Goal: Check status: Check status

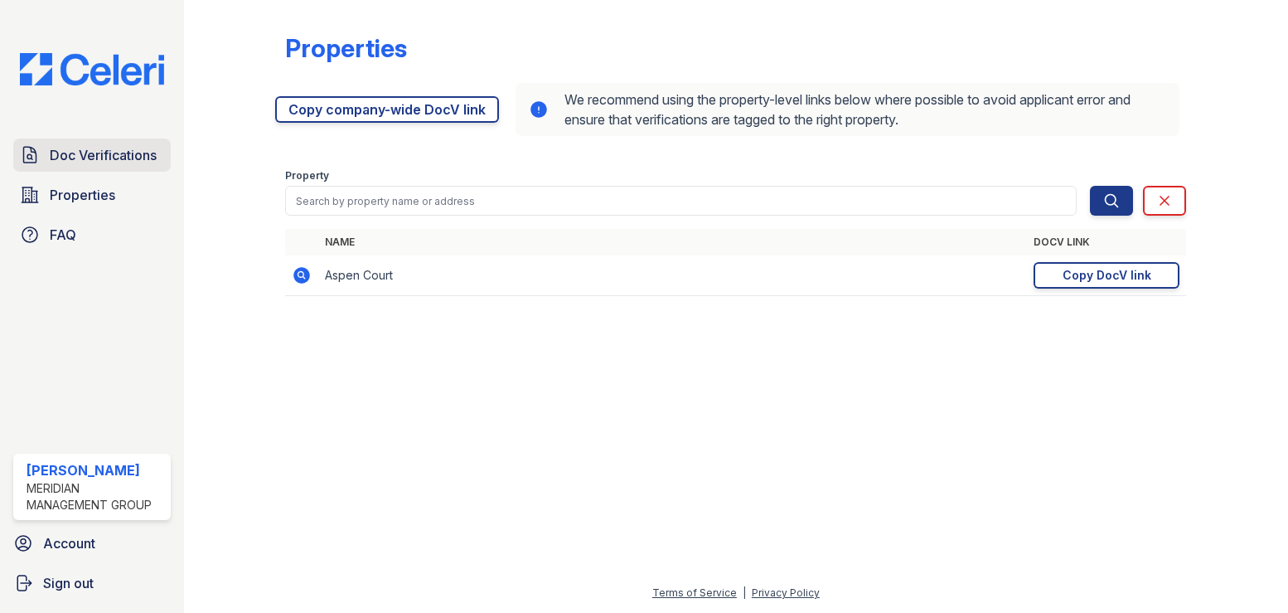
click at [66, 152] on span "Doc Verifications" at bounding box center [103, 155] width 107 height 20
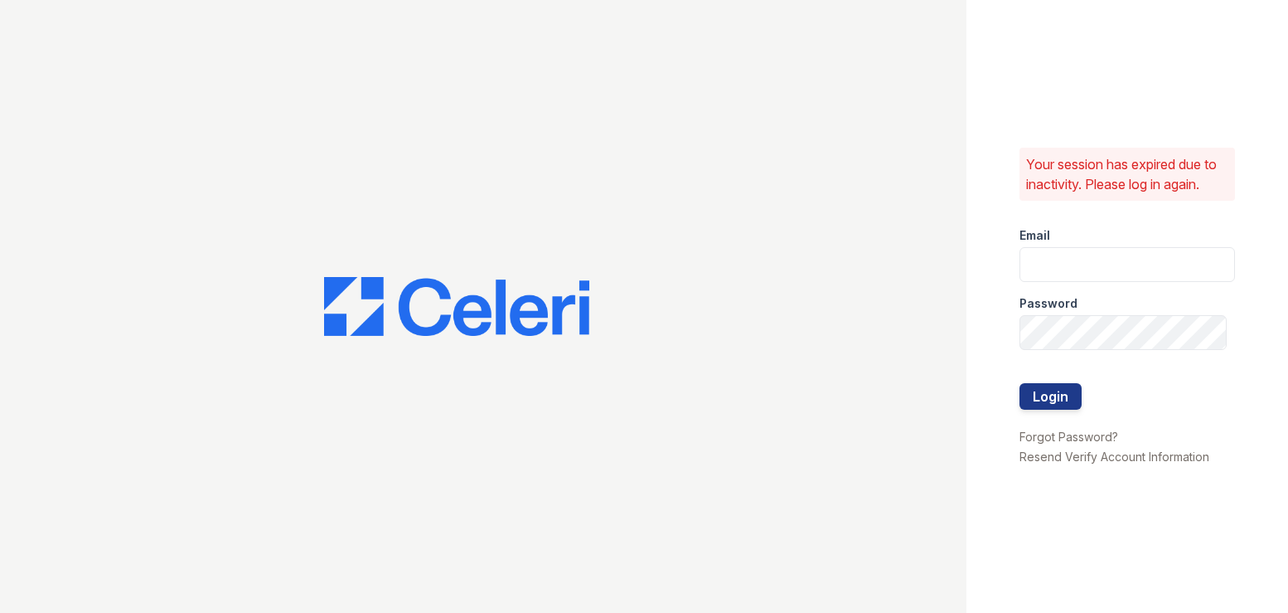
type input "[PERSON_NAME][EMAIL_ADDRESS][DOMAIN_NAME]"
click at [1055, 401] on button "Login" at bounding box center [1051, 396] width 62 height 27
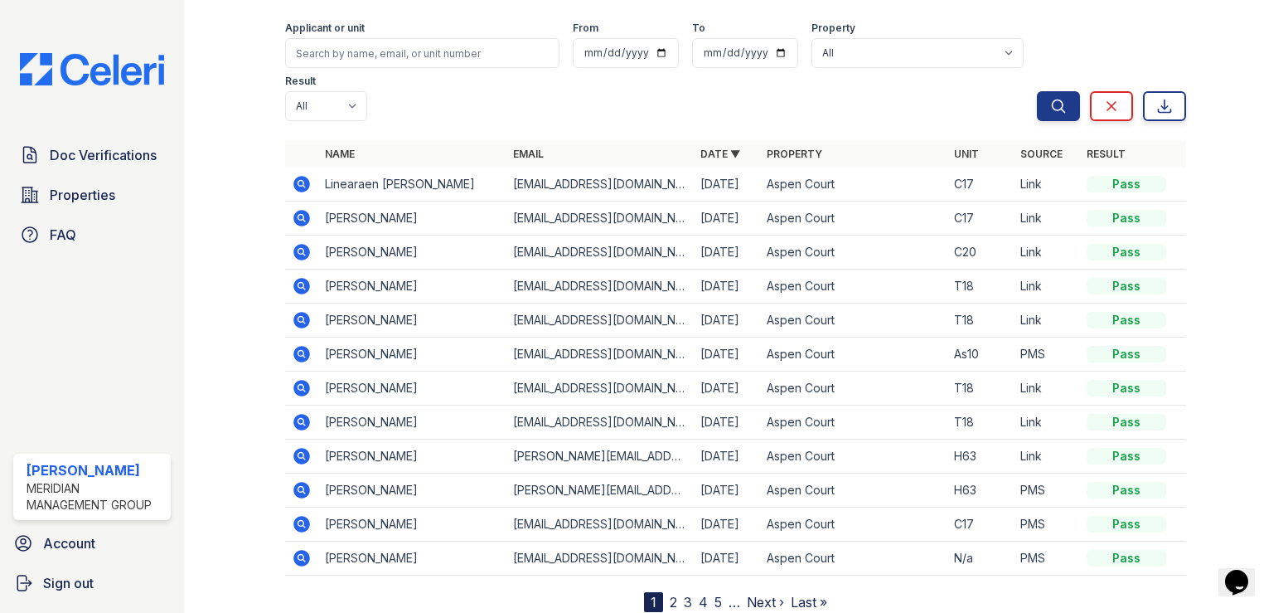
scroll to position [117, 0]
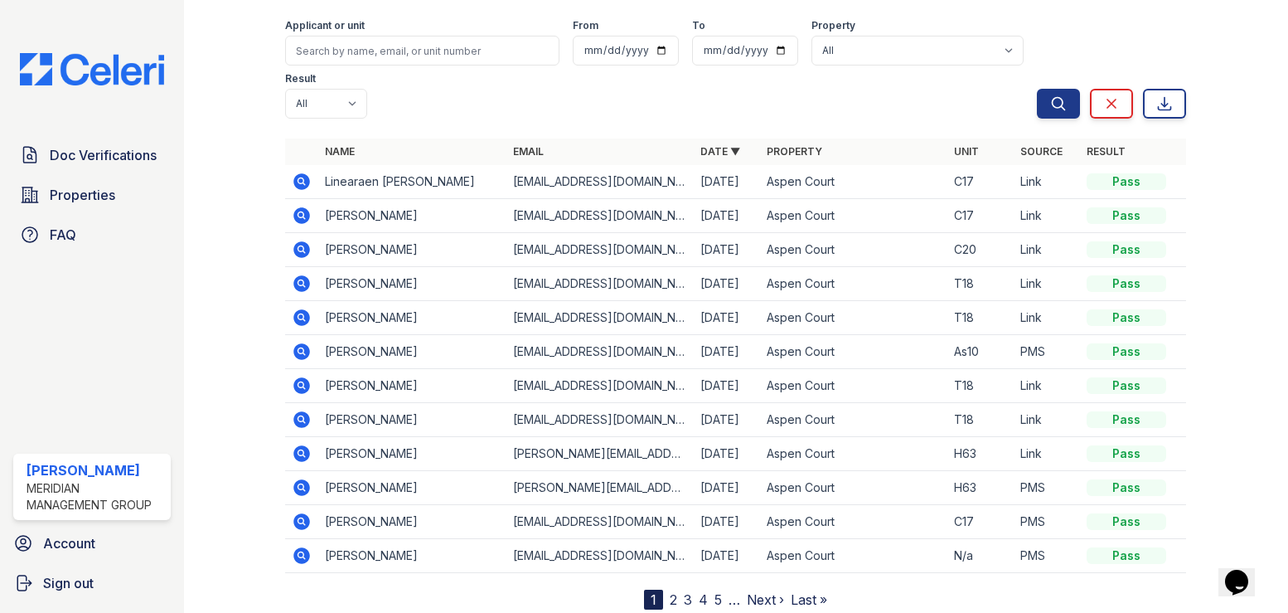
click at [670, 591] on link "2" at bounding box center [673, 599] width 7 height 17
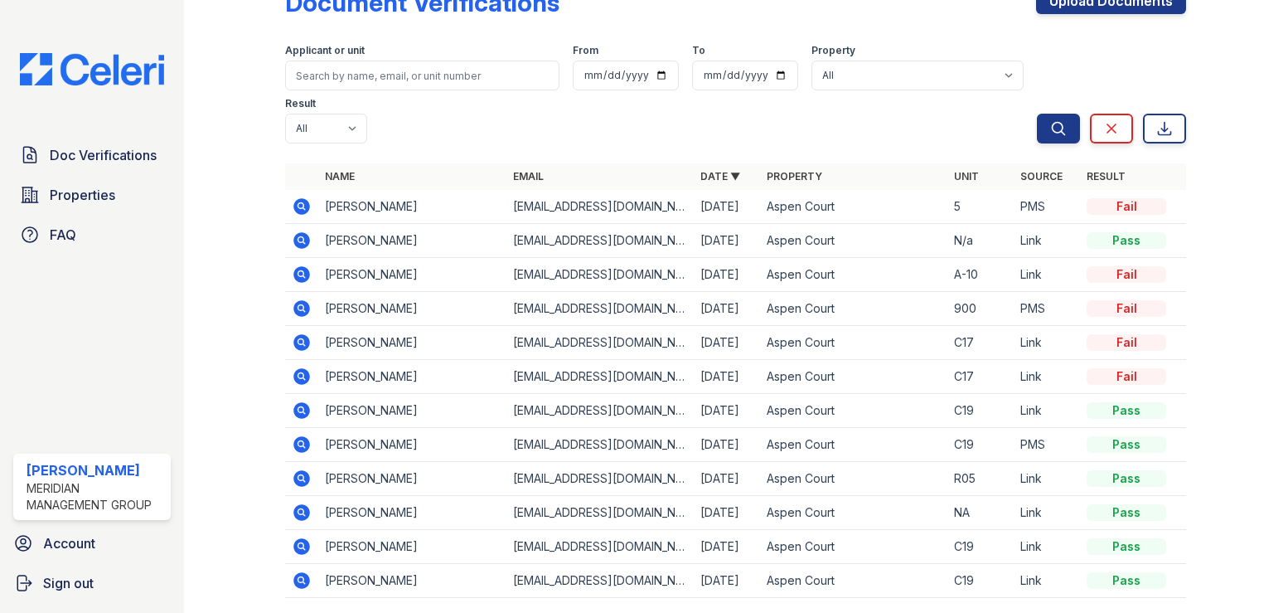
scroll to position [70, 0]
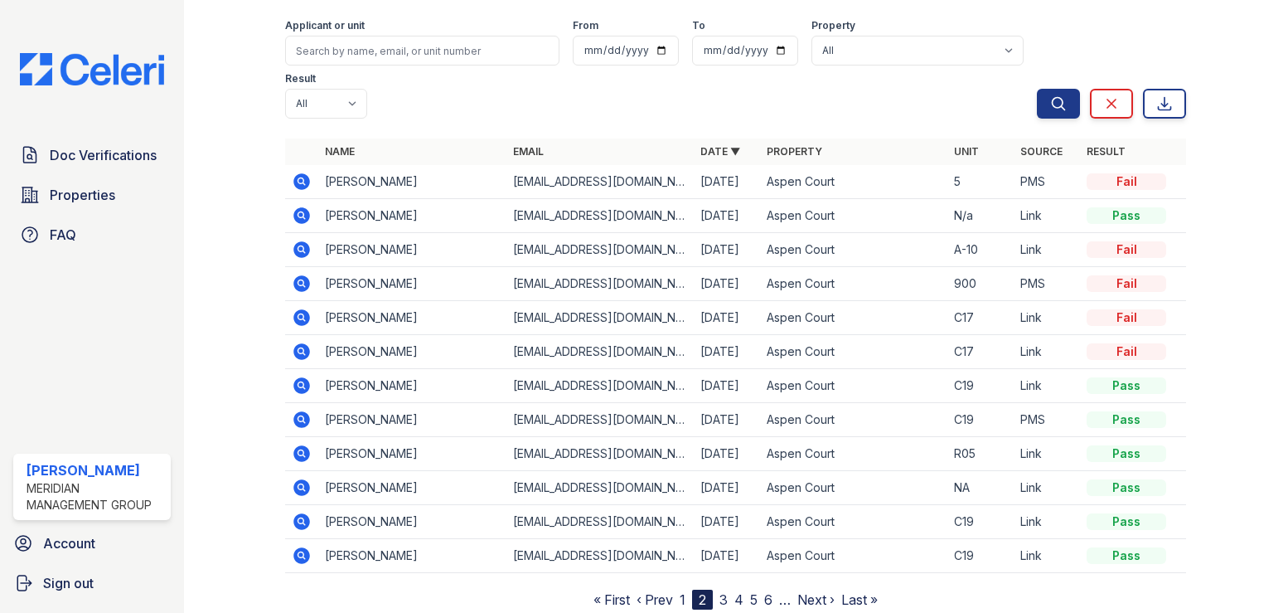
click at [720, 591] on link "3" at bounding box center [724, 599] width 8 height 17
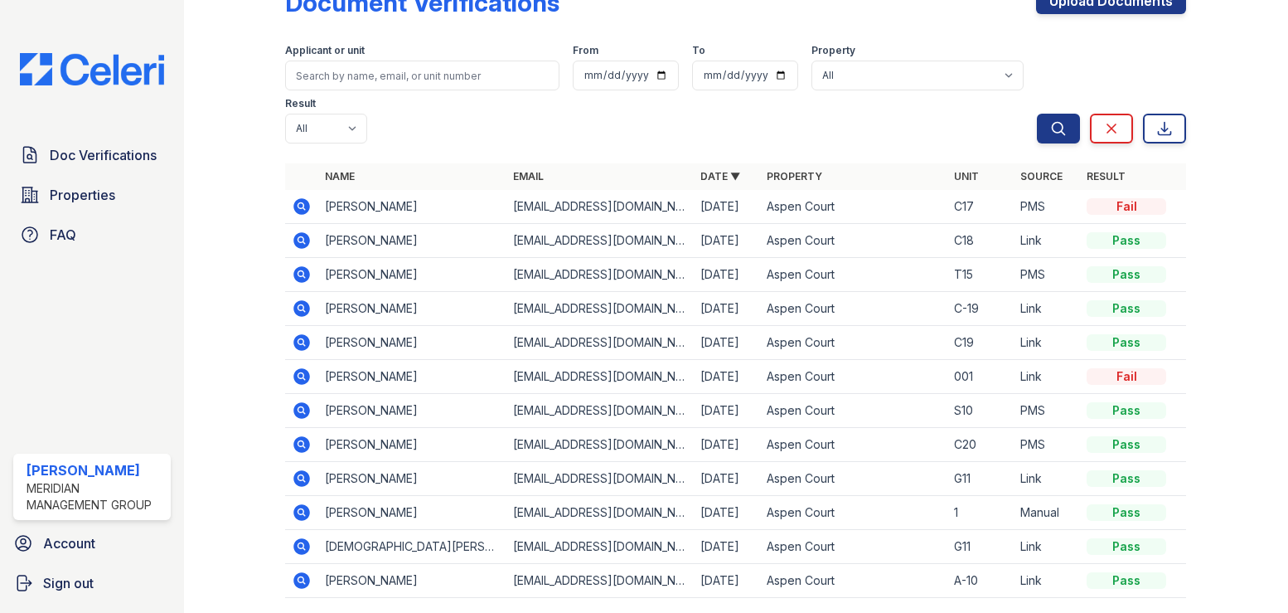
scroll to position [70, 0]
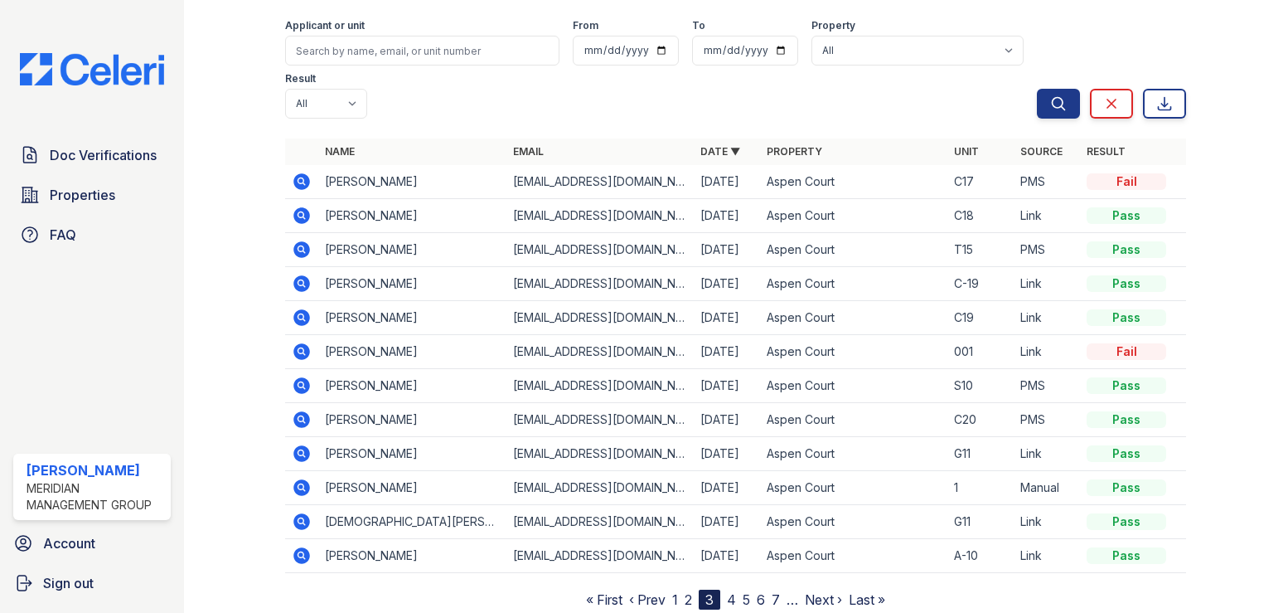
click at [729, 591] on link "4" at bounding box center [731, 599] width 9 height 17
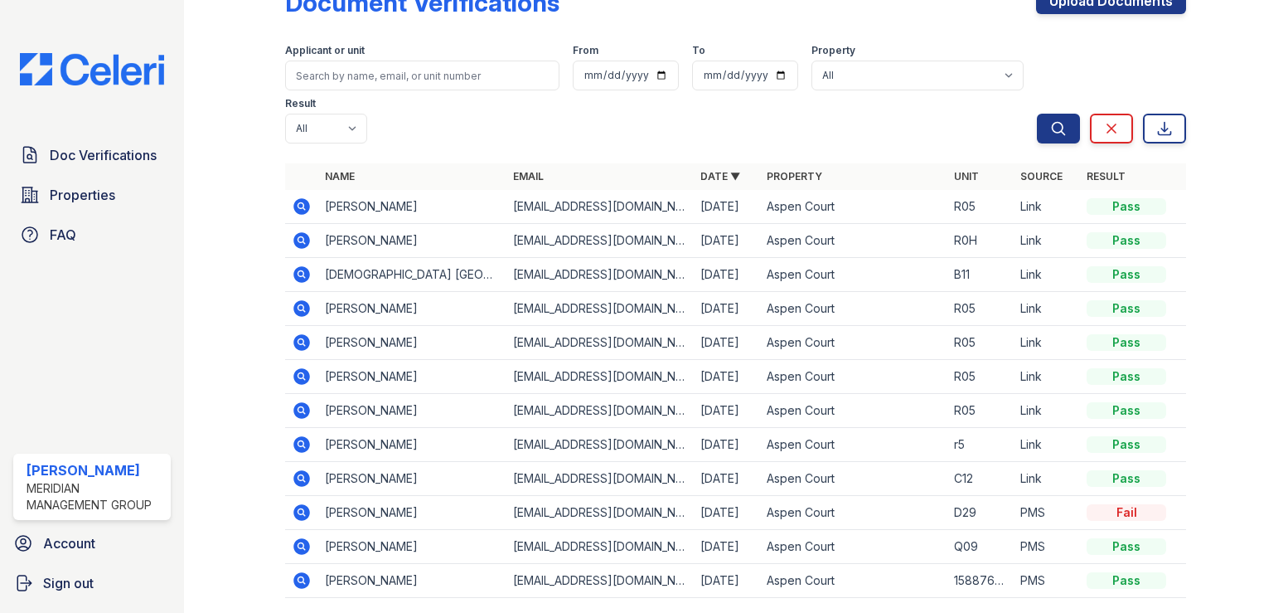
scroll to position [70, 0]
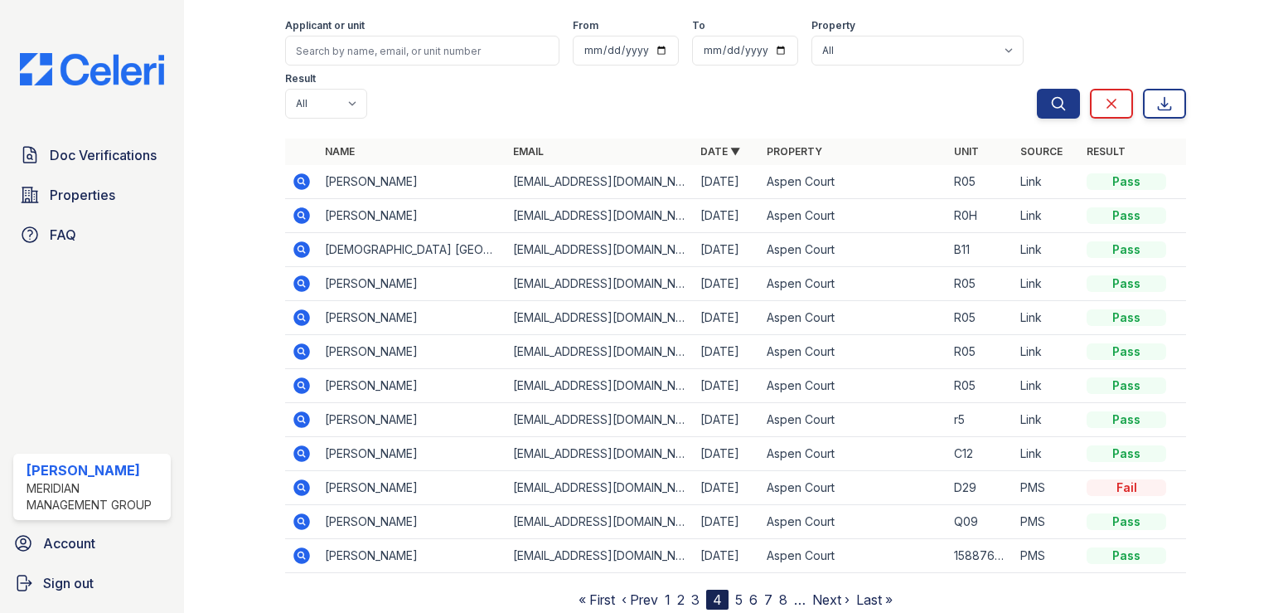
click at [666, 589] on nav "« First ‹ Prev 1 2 3 4 5 6 7 8 … Next › Last »" at bounding box center [736, 599] width 314 height 20
click at [665, 591] on link "1" at bounding box center [668, 599] width 6 height 17
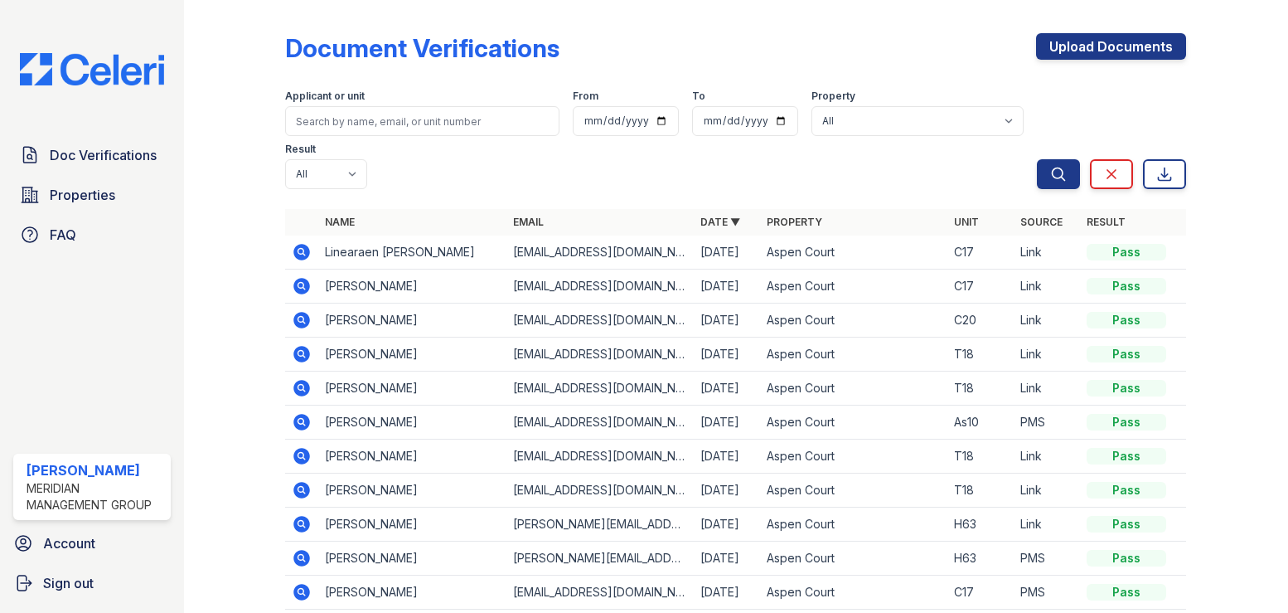
click at [301, 312] on icon at bounding box center [302, 320] width 17 height 17
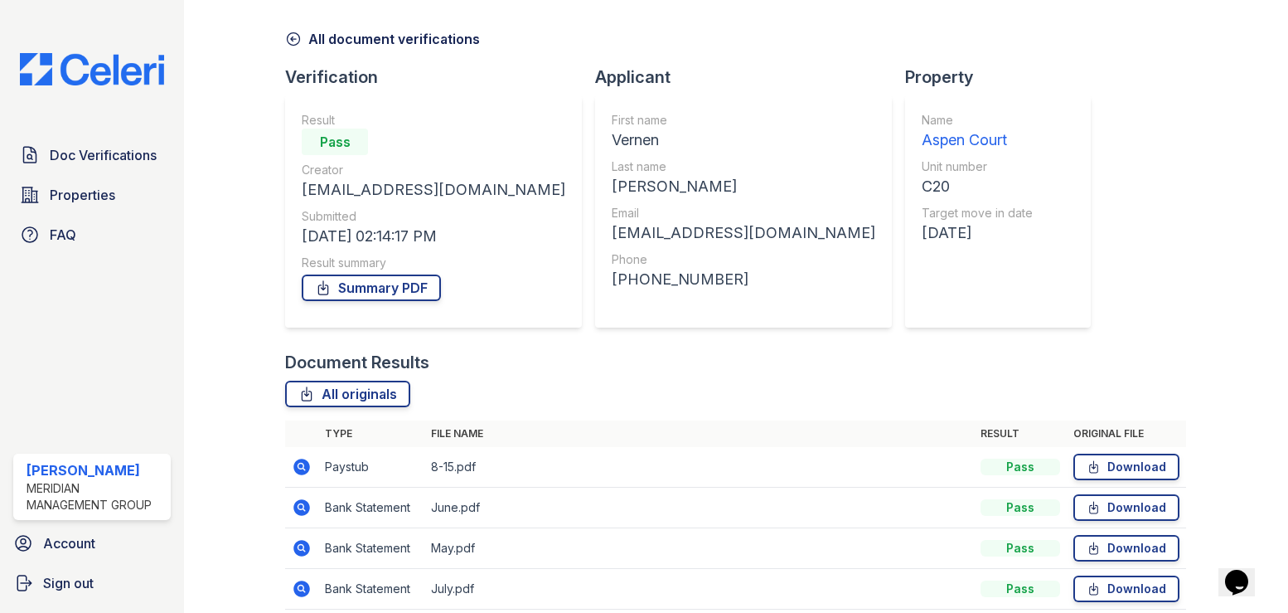
scroll to position [249, 0]
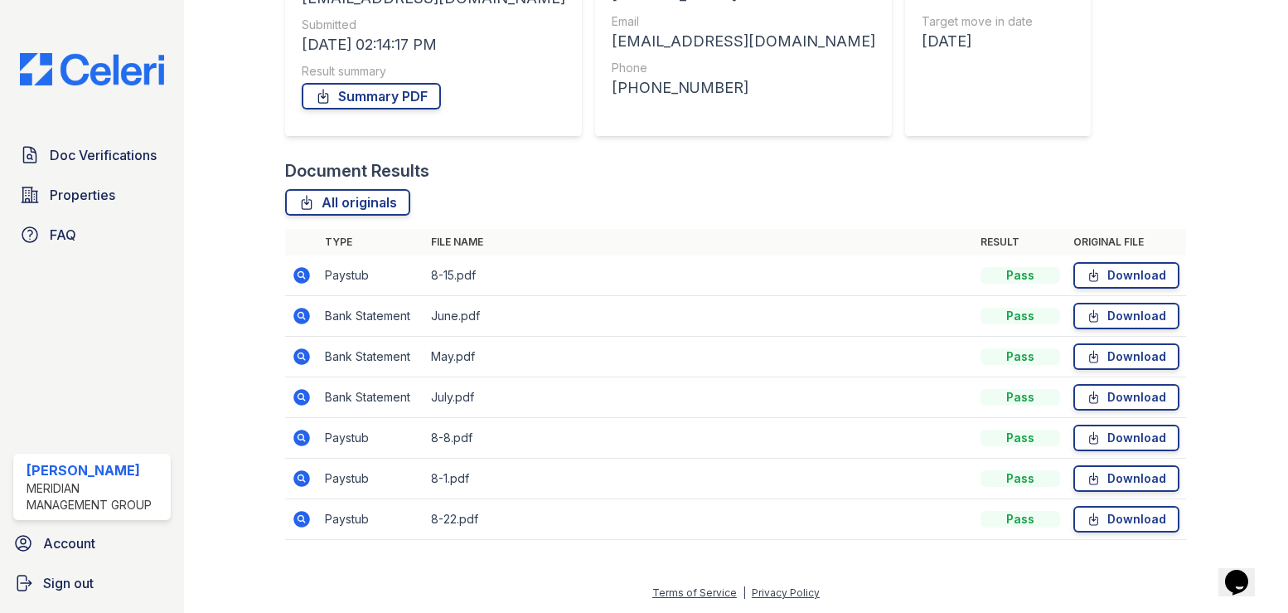
click at [303, 274] on icon at bounding box center [302, 275] width 20 height 20
